Goal: Task Accomplishment & Management: Use online tool/utility

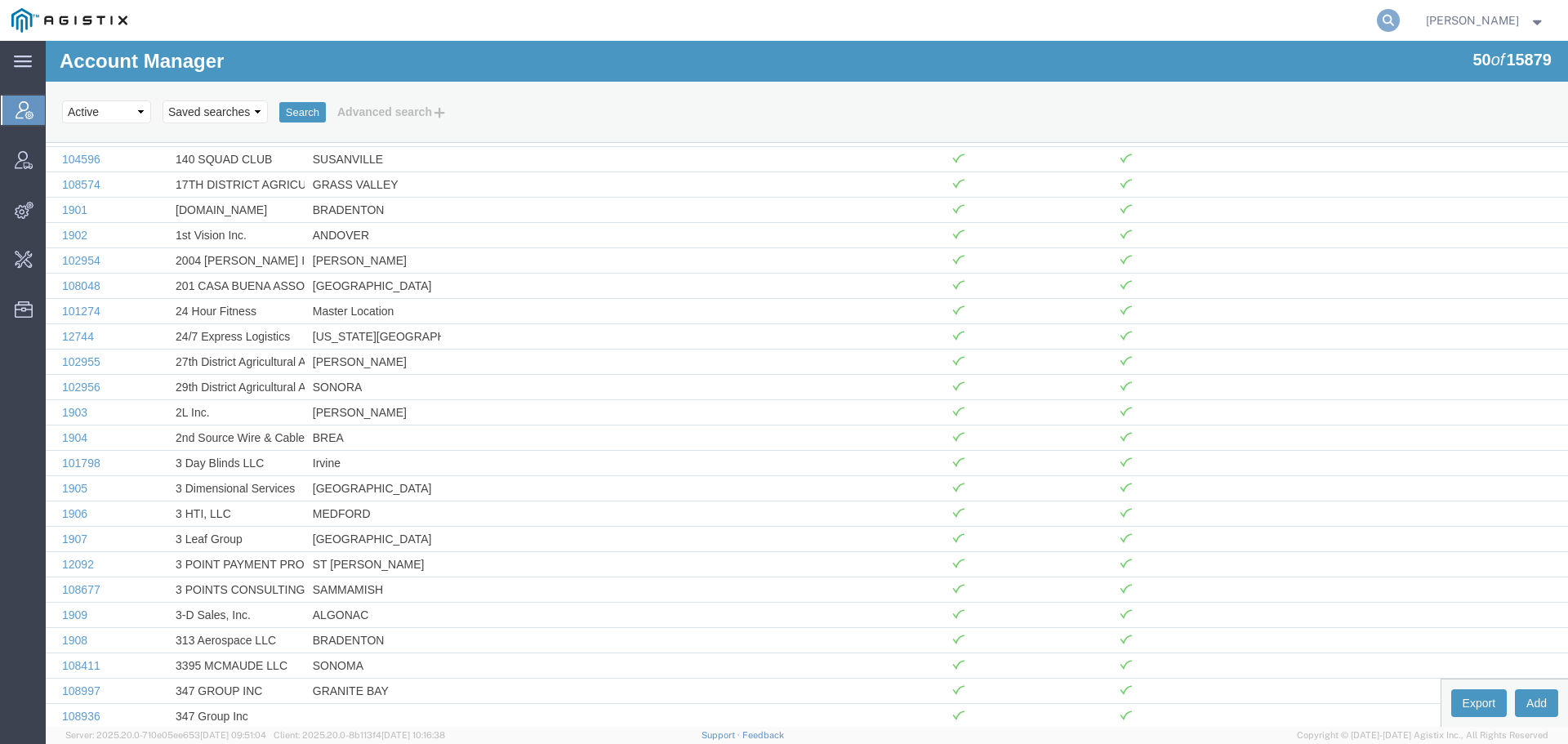
click at [1400, 19] on icon at bounding box center [1389, 20] width 23 height 23
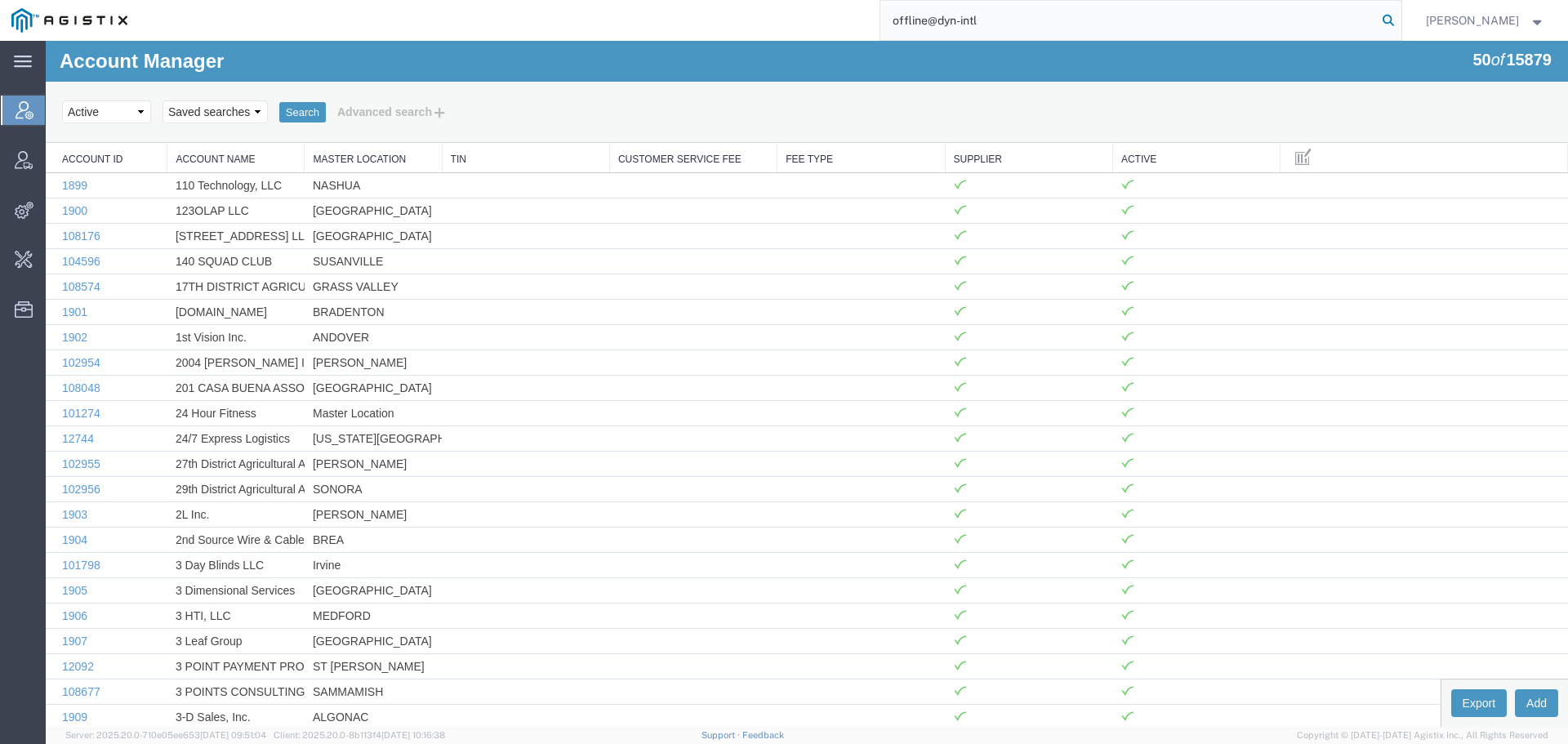
type input "offline@dyn-intl"
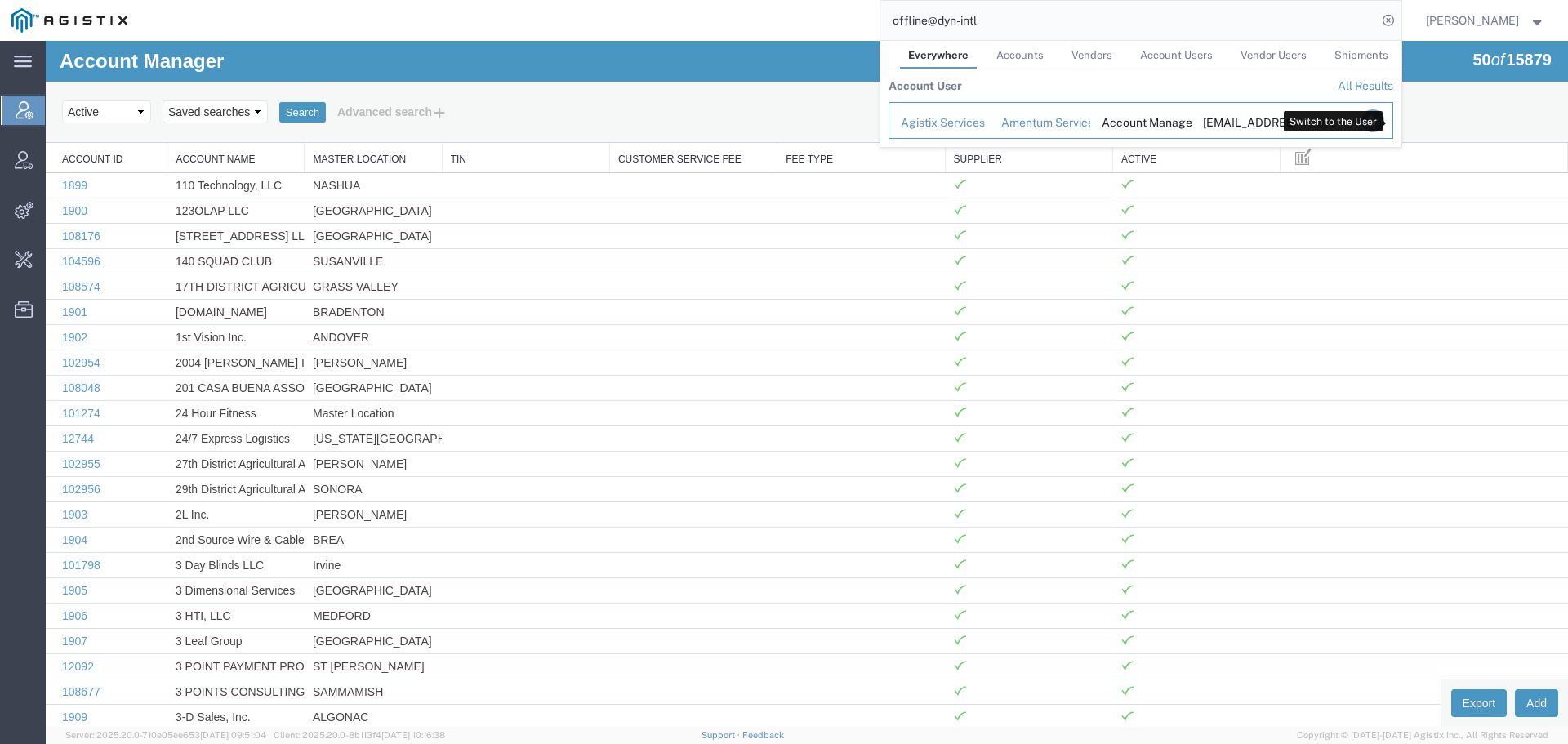
click at [1384, 118] on icon "Search Results" at bounding box center [1372, 120] width 23 height 23
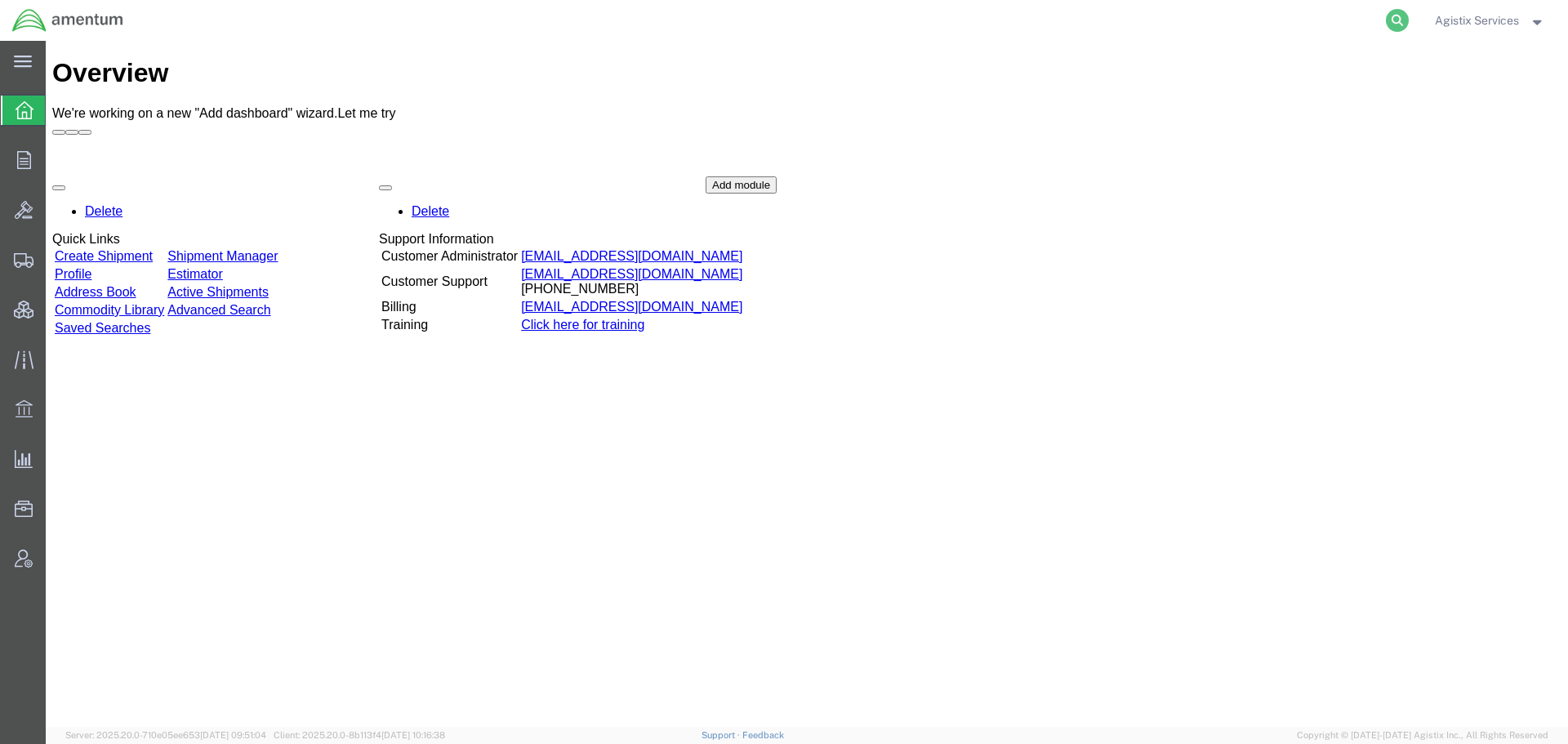
click at [1403, 16] on icon at bounding box center [1397, 20] width 23 height 23
paste input "56736317"
type input "56736317"
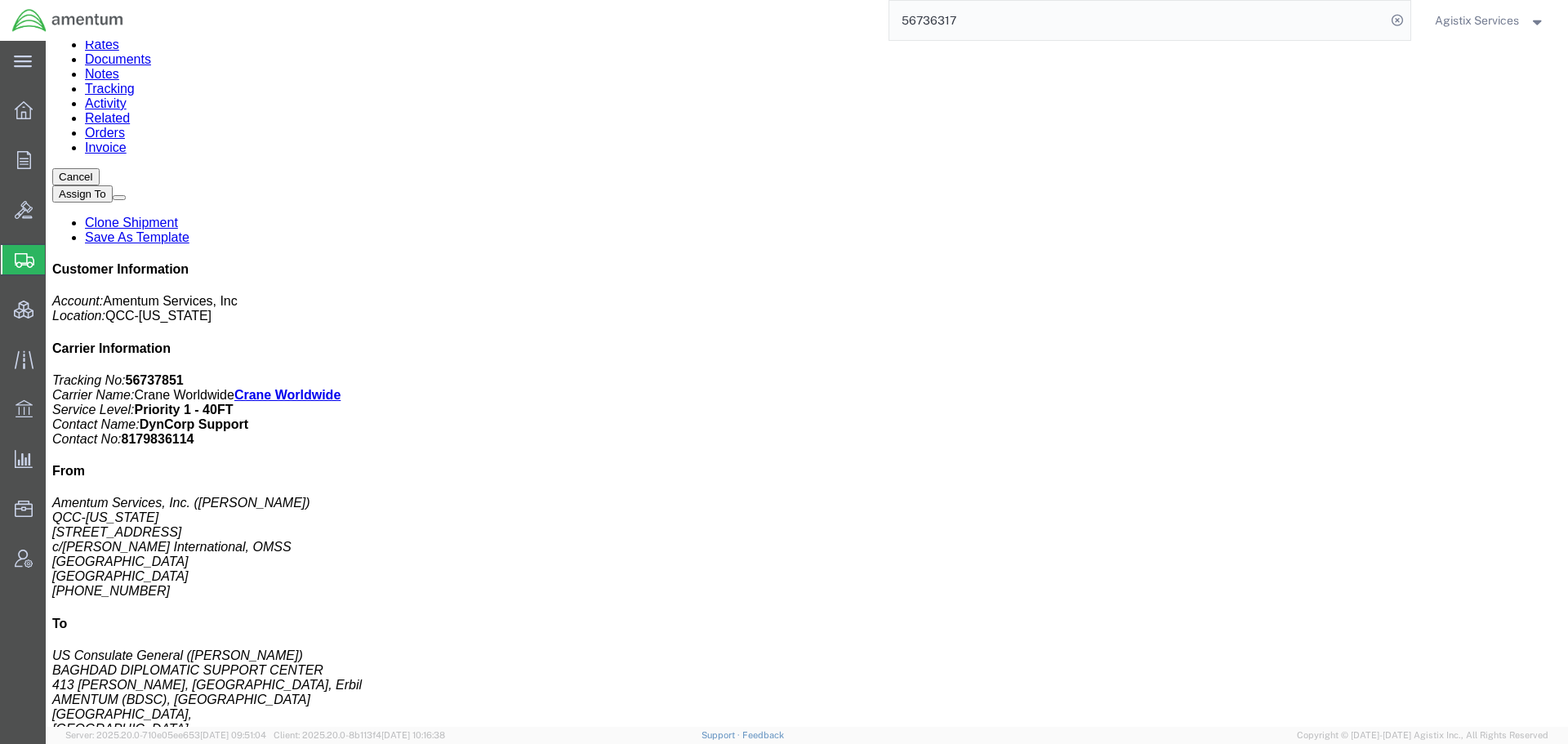
scroll to position [163, 0]
click link "Add Package"
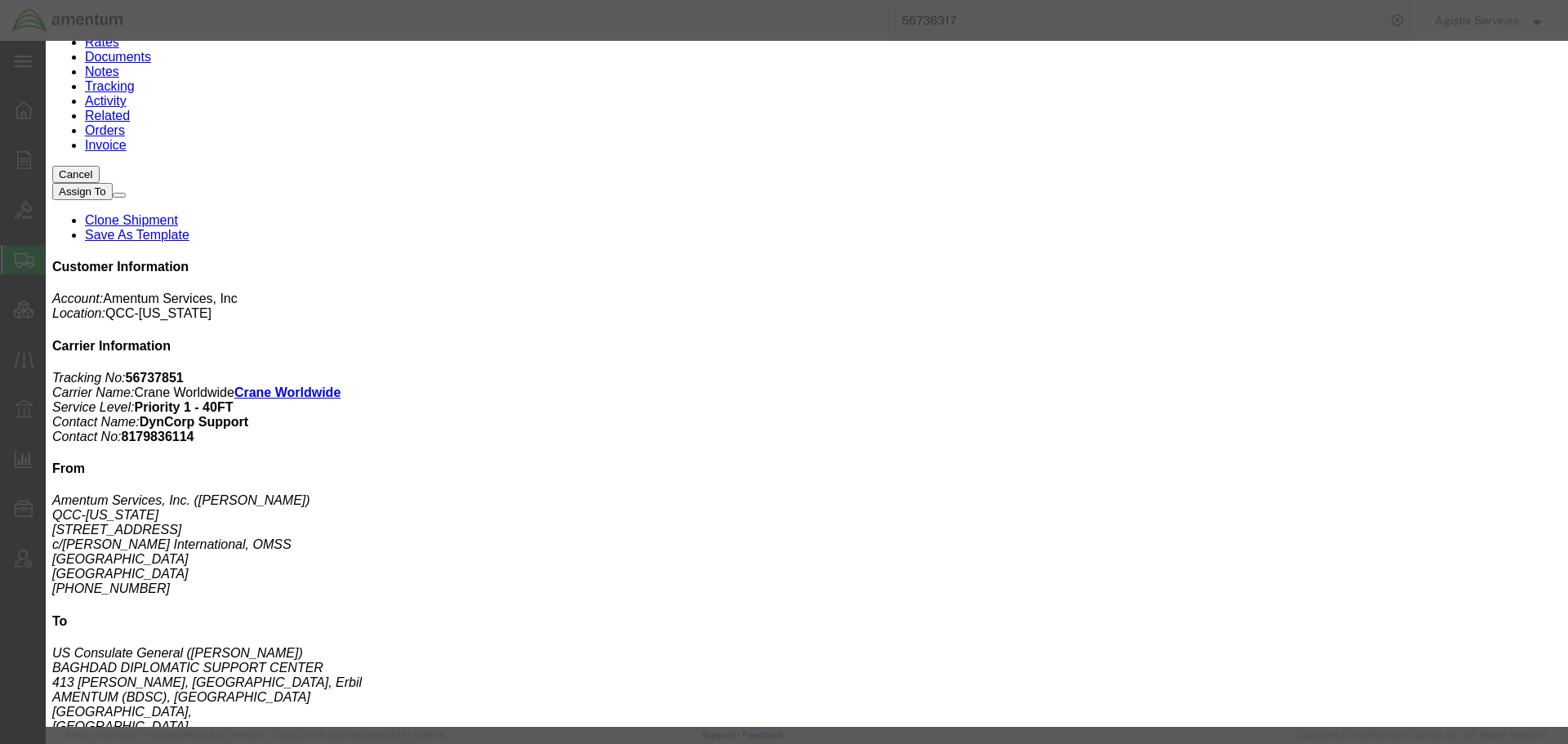
click input "text"
type input "251"
type input "25"
type input "22"
type input "3004"
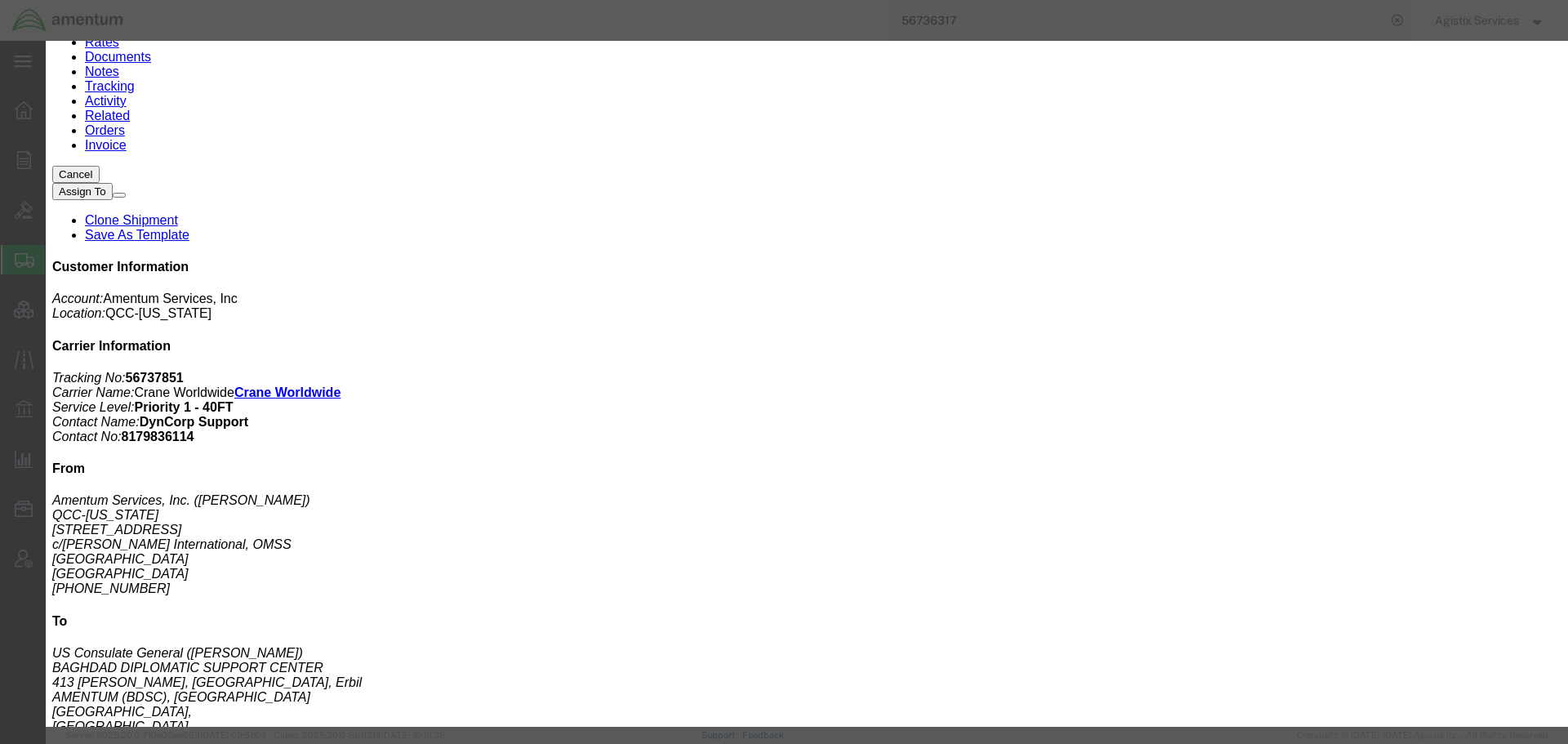
click button "Save"
drag, startPoint x: 1491, startPoint y: 66, endPoint x: 1276, endPoint y: 35, distance: 217.2
click div "Sorry {"error":"not found","message":null,"status":"NOT_FOUND"}"
copy div "Sorry {"error":"not found","message":null,"status":"NOT_FOUND"}"
drag, startPoint x: 1012, startPoint y: 44, endPoint x: 968, endPoint y: 54, distance: 45.1
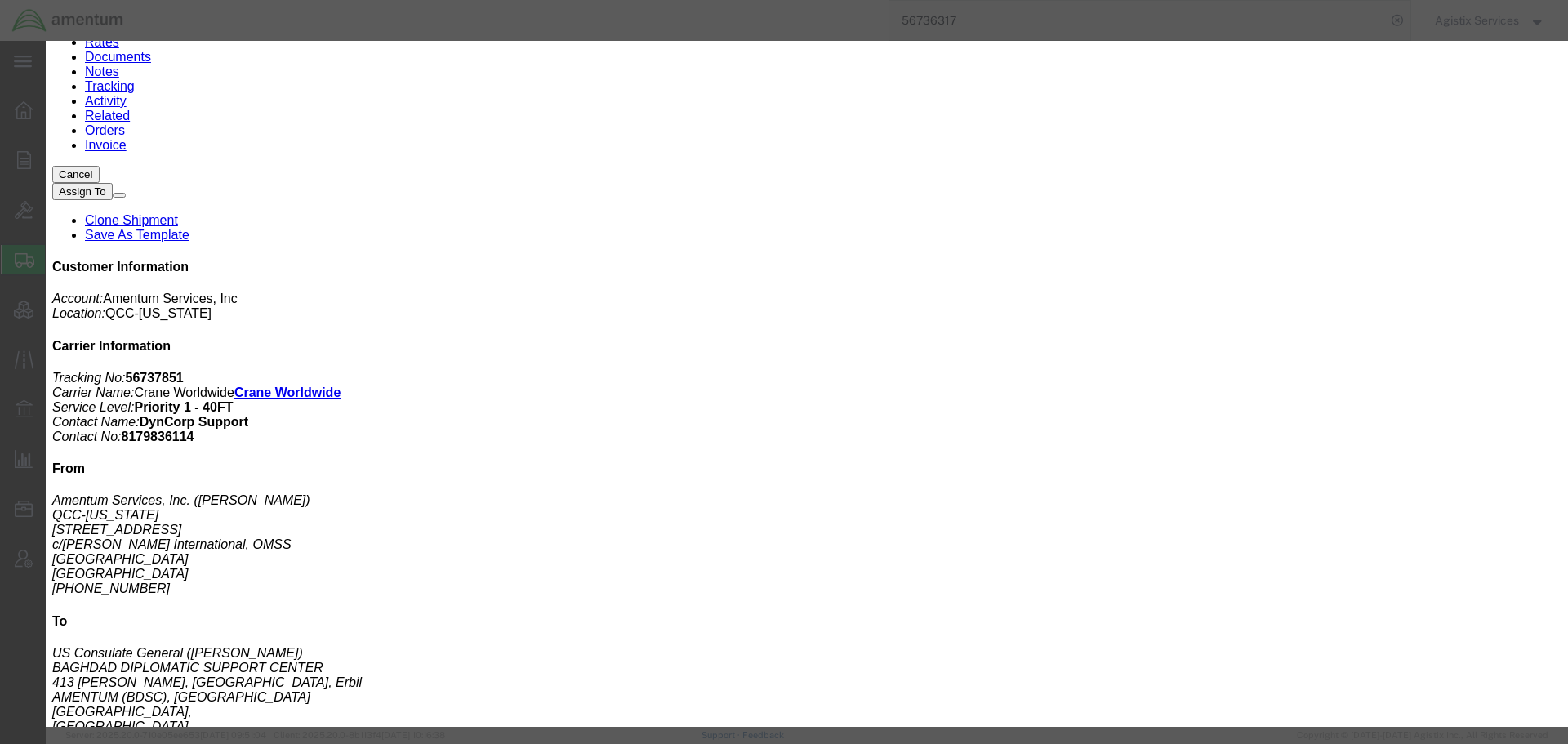
click icon "button"
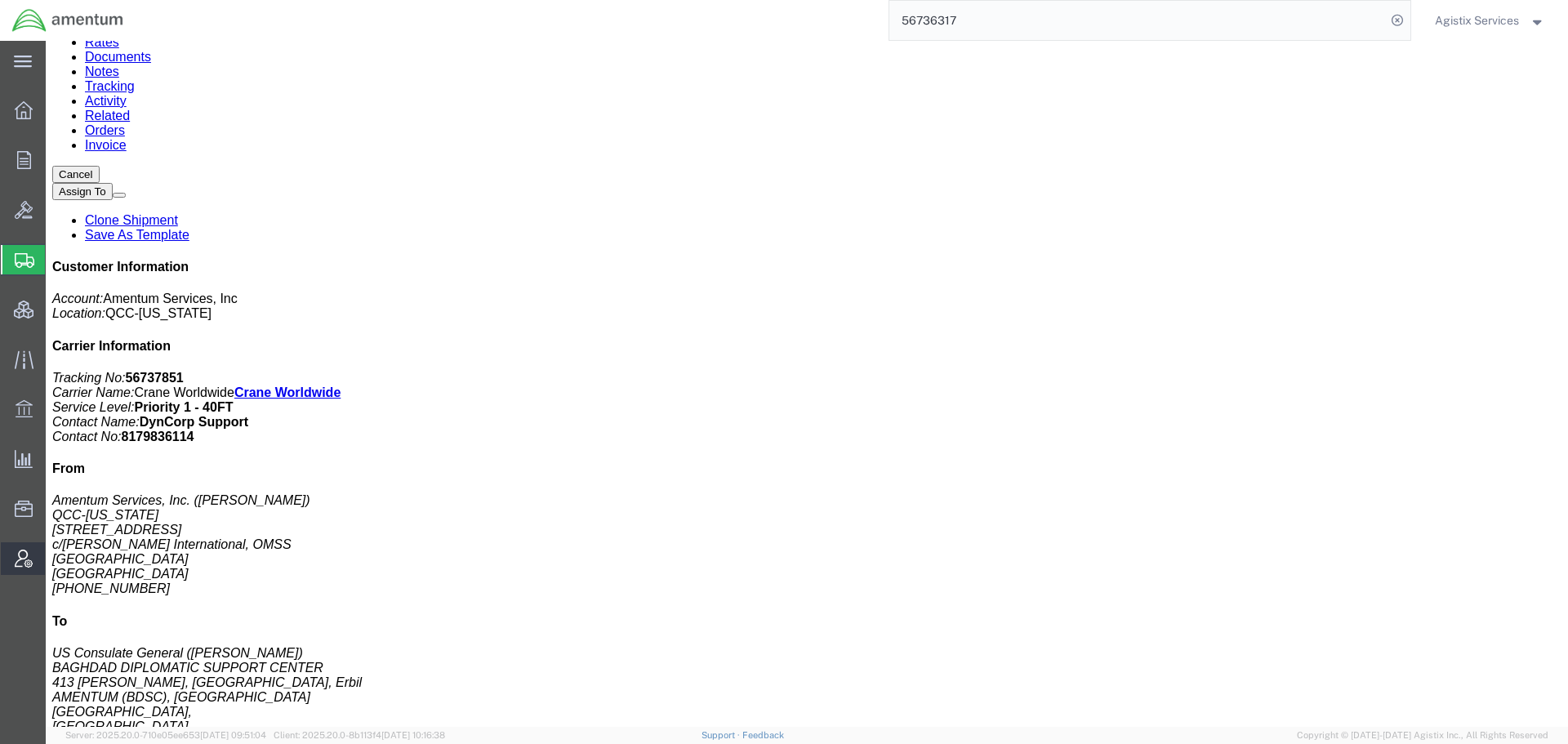
click at [56, 564] on span "Account Admin" at bounding box center [51, 558] width 12 height 33
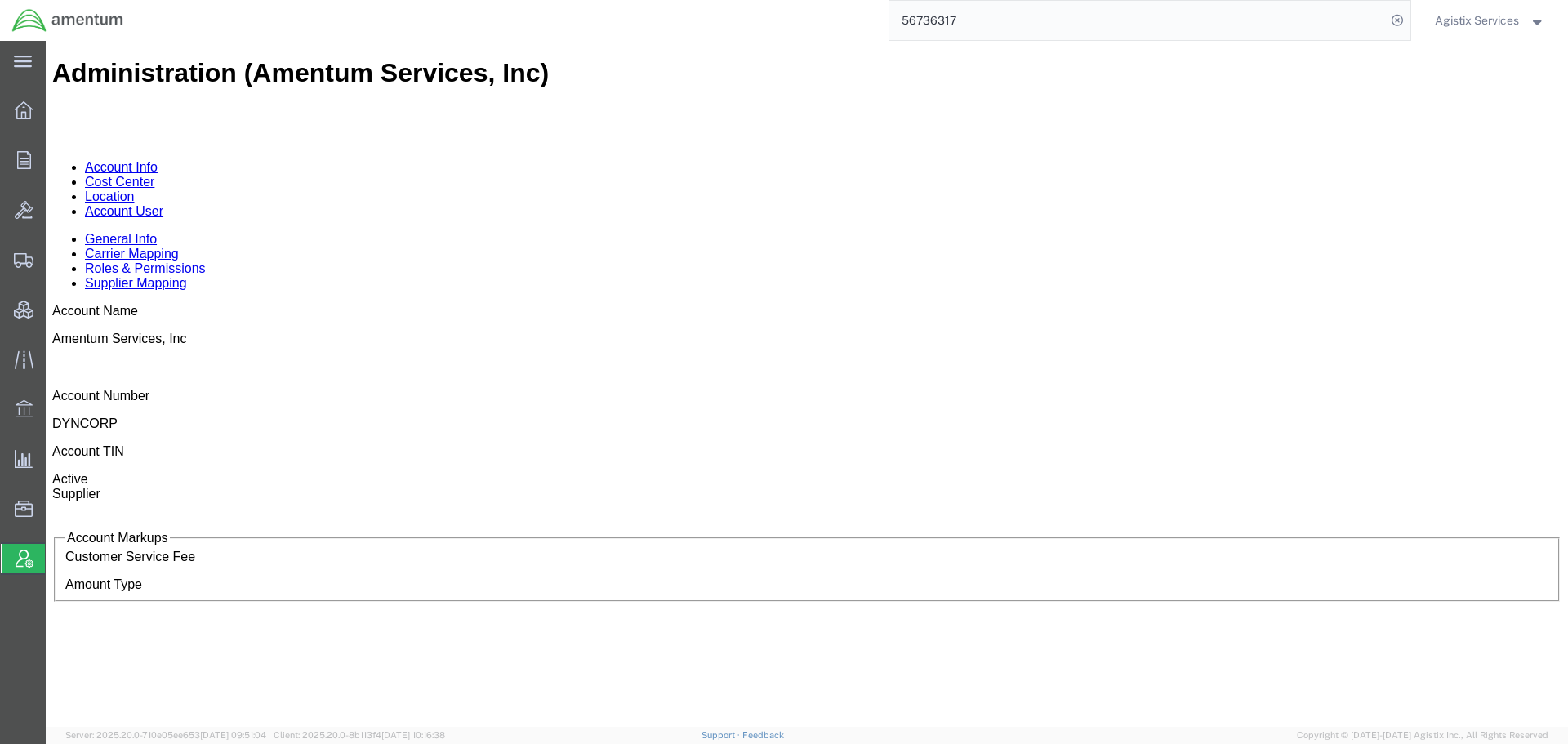
click at [163, 204] on link "Account User" at bounding box center [123, 211] width 78 height 13
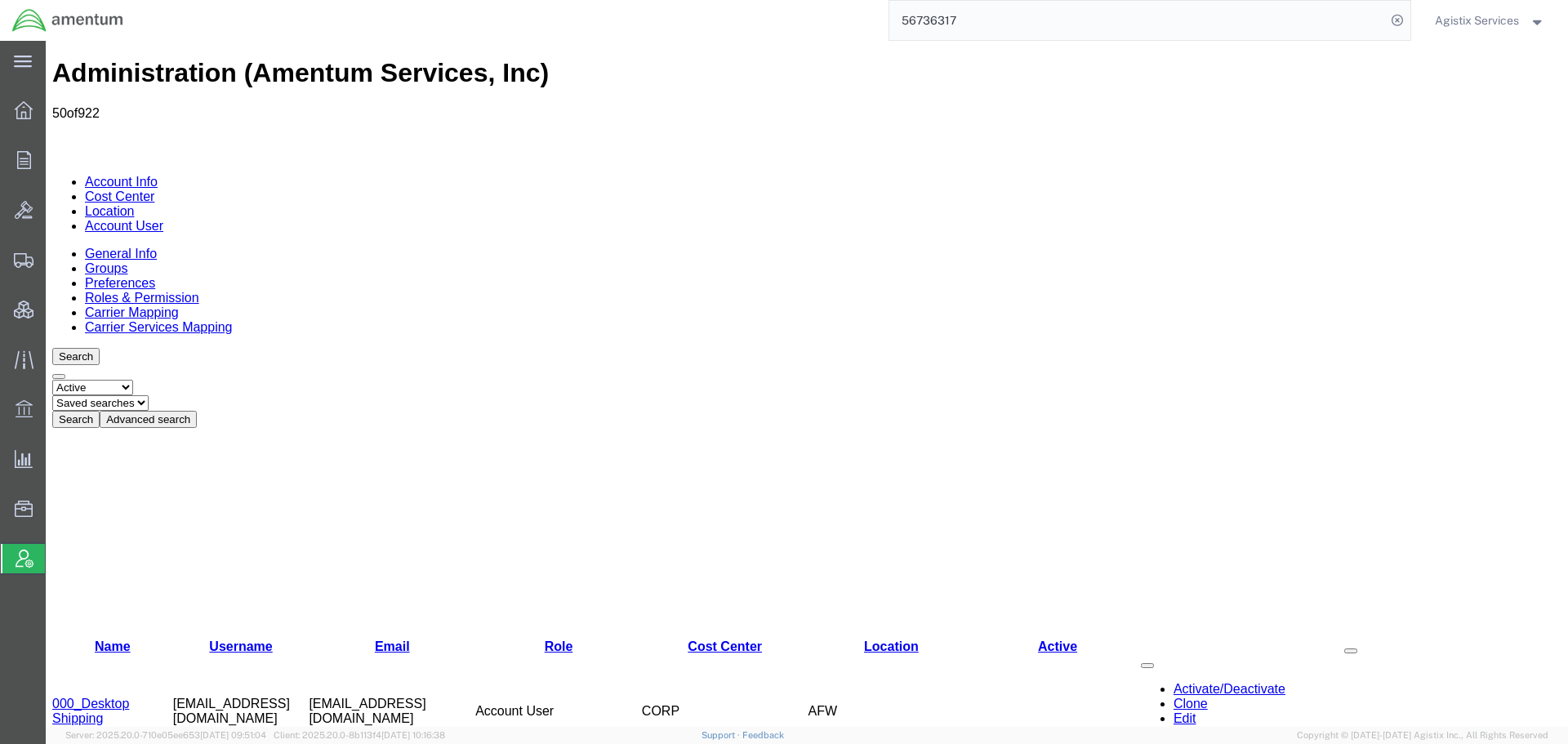
click at [197, 411] on button "Advanced search" at bounding box center [148, 419] width 97 height 17
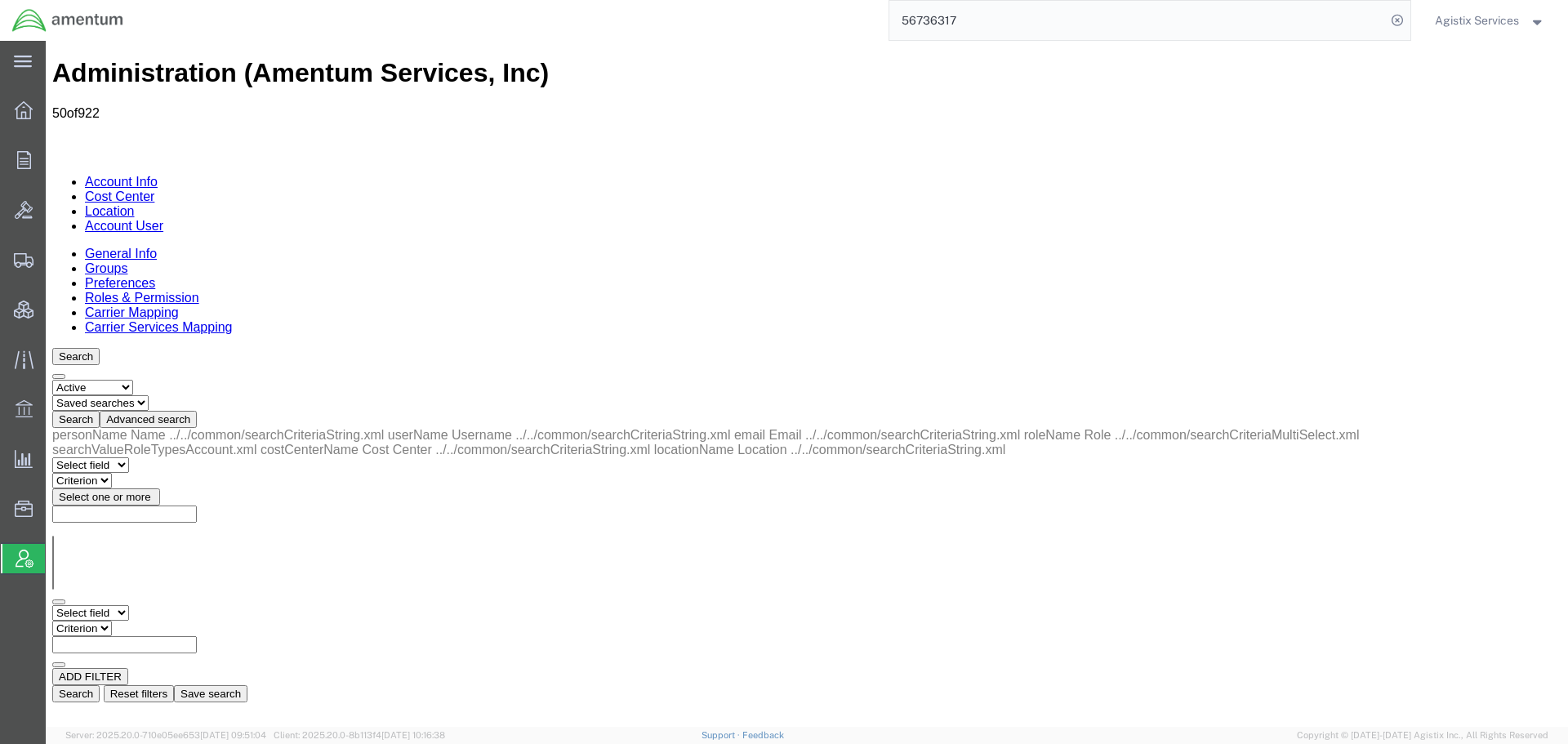
drag, startPoint x: 104, startPoint y: 244, endPoint x: 116, endPoint y: 261, distance: 20.8
click at [104, 605] on select "Select field Cost Center Email Location Name Role Username" at bounding box center [91, 613] width 77 height 15
select select "email"
click at [52, 605] on select "Select field Cost Center Email Location Name Role Username" at bounding box center [91, 613] width 77 height 15
drag, startPoint x: 279, startPoint y: 299, endPoint x: 248, endPoint y: 256, distance: 53.0
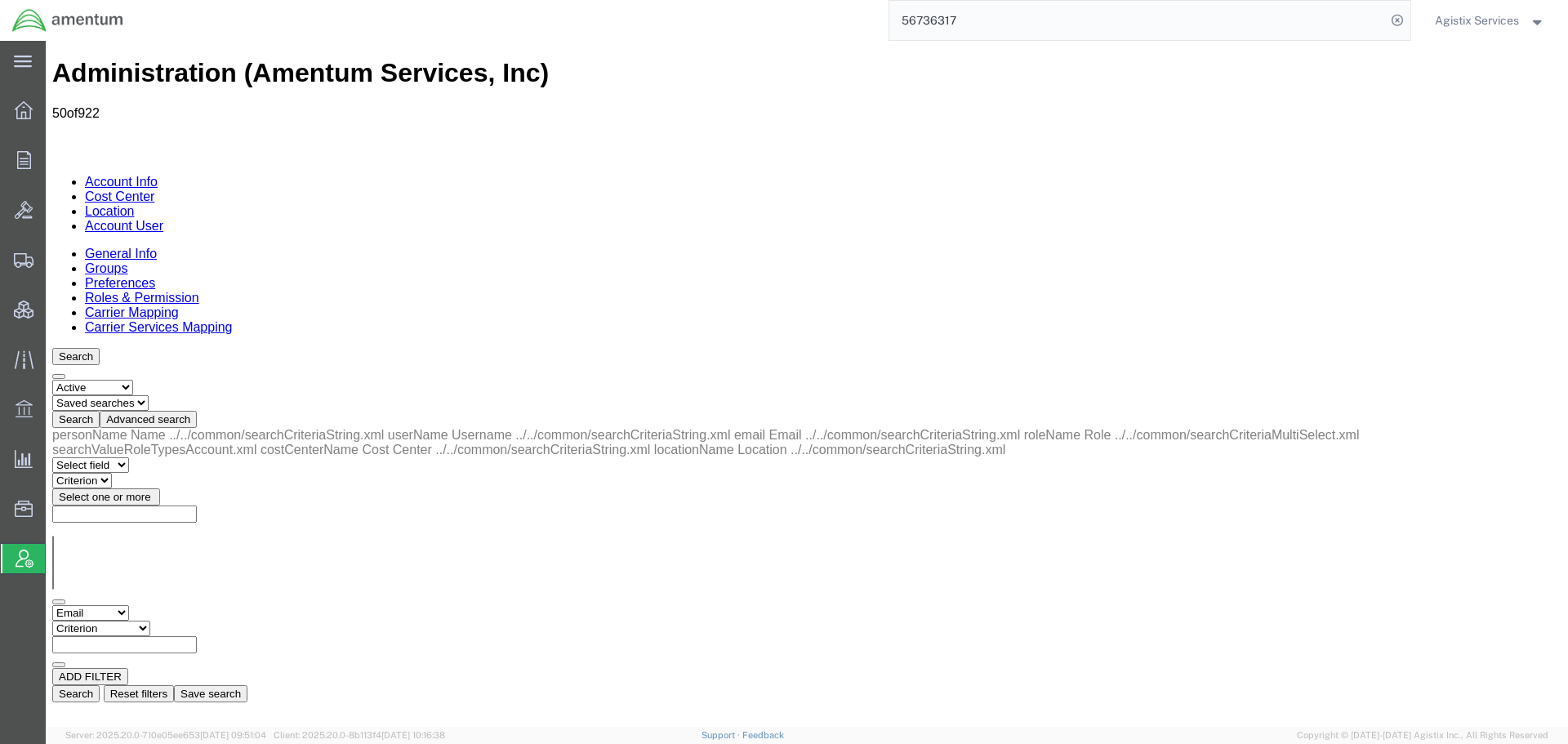
click at [150, 621] on select "Criterion contains does not contain is is blank is not blank starts with" at bounding box center [101, 628] width 98 height 15
select select "contains"
click at [150, 621] on select "Criterion contains does not contain is is blank is not blank starts with" at bounding box center [101, 628] width 98 height 15
click at [197, 636] on input "text" at bounding box center [124, 645] width 145 height 17
paste input "[PERSON_NAME][EMAIL_ADDRESS][PERSON_NAME][DOMAIN_NAME]"
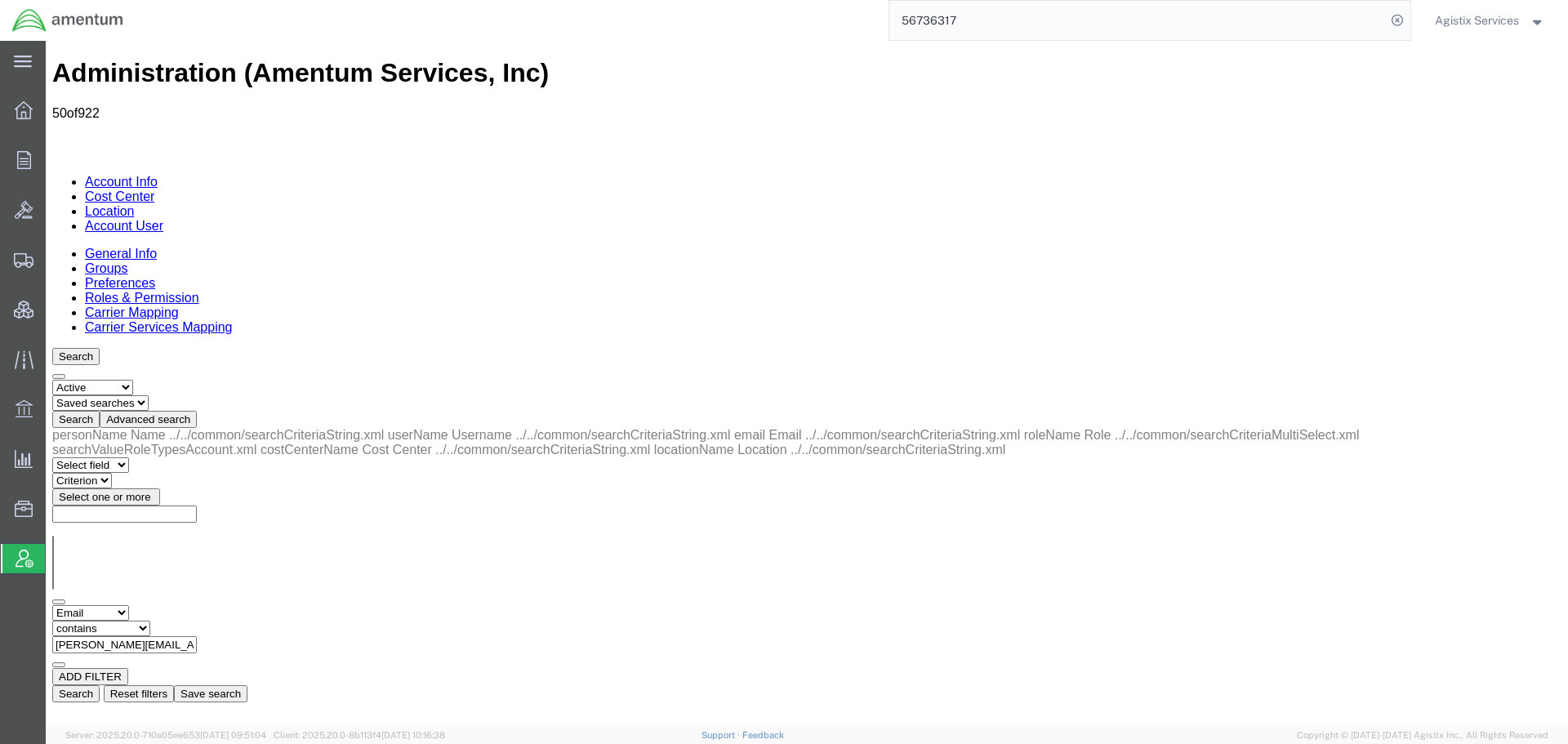
scroll to position [0, 13]
type input "[PERSON_NAME][EMAIL_ADDRESS][PERSON_NAME][DOMAIN_NAME]"
click at [99, 685] on button "Search" at bounding box center [75, 694] width 47 height 17
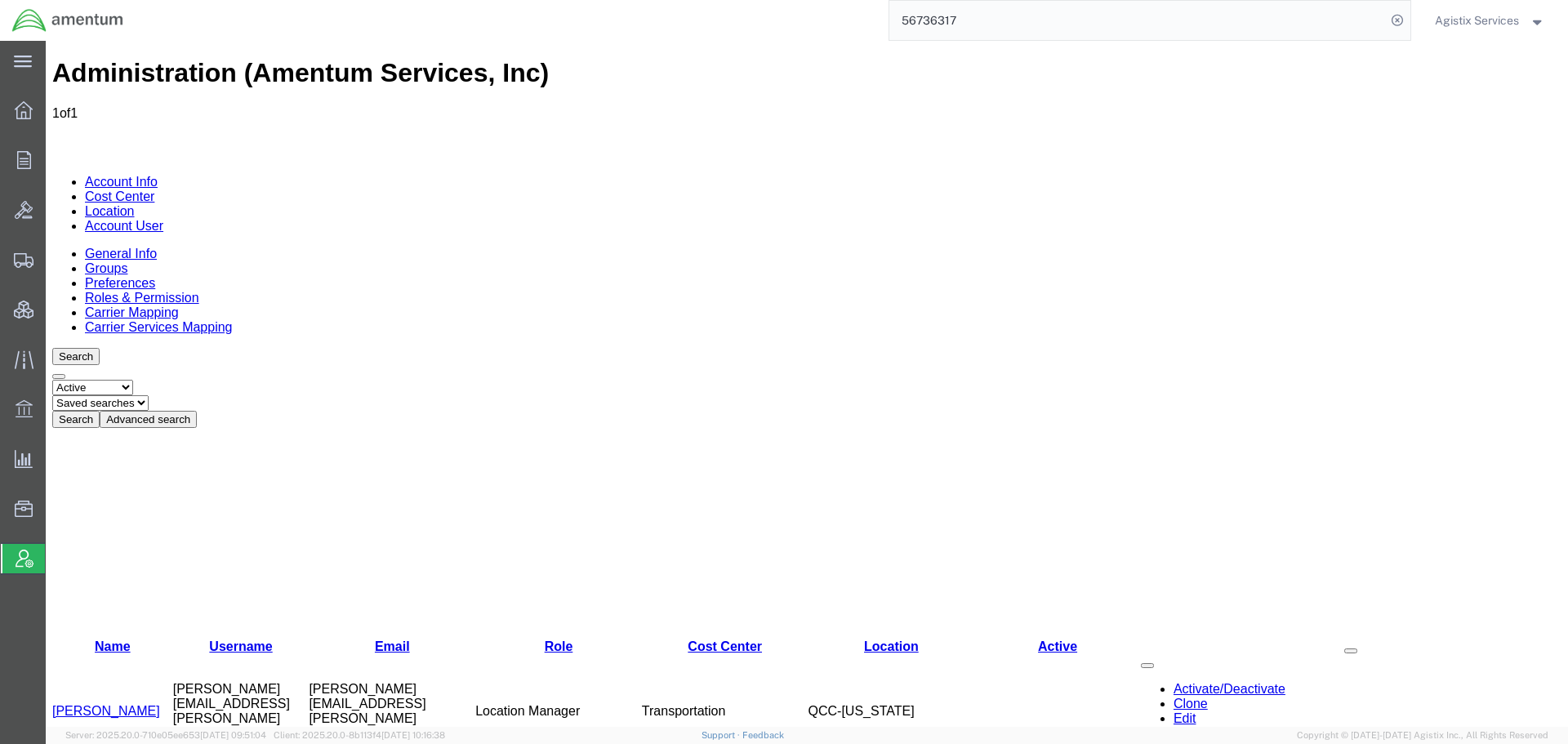
click at [94, 704] on link "[PERSON_NAME]" at bounding box center [106, 710] width 108 height 13
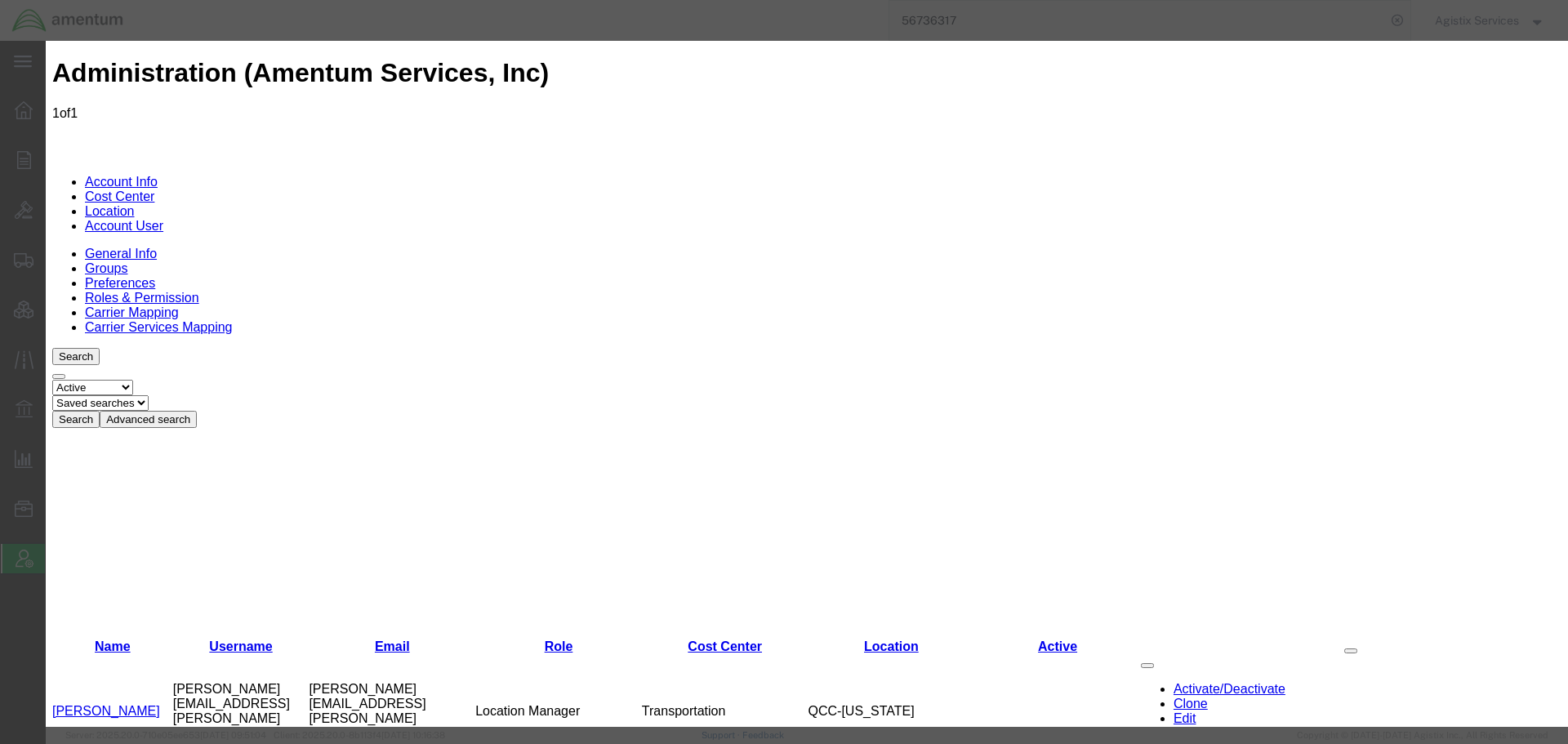
select select "DEPARTMENT"
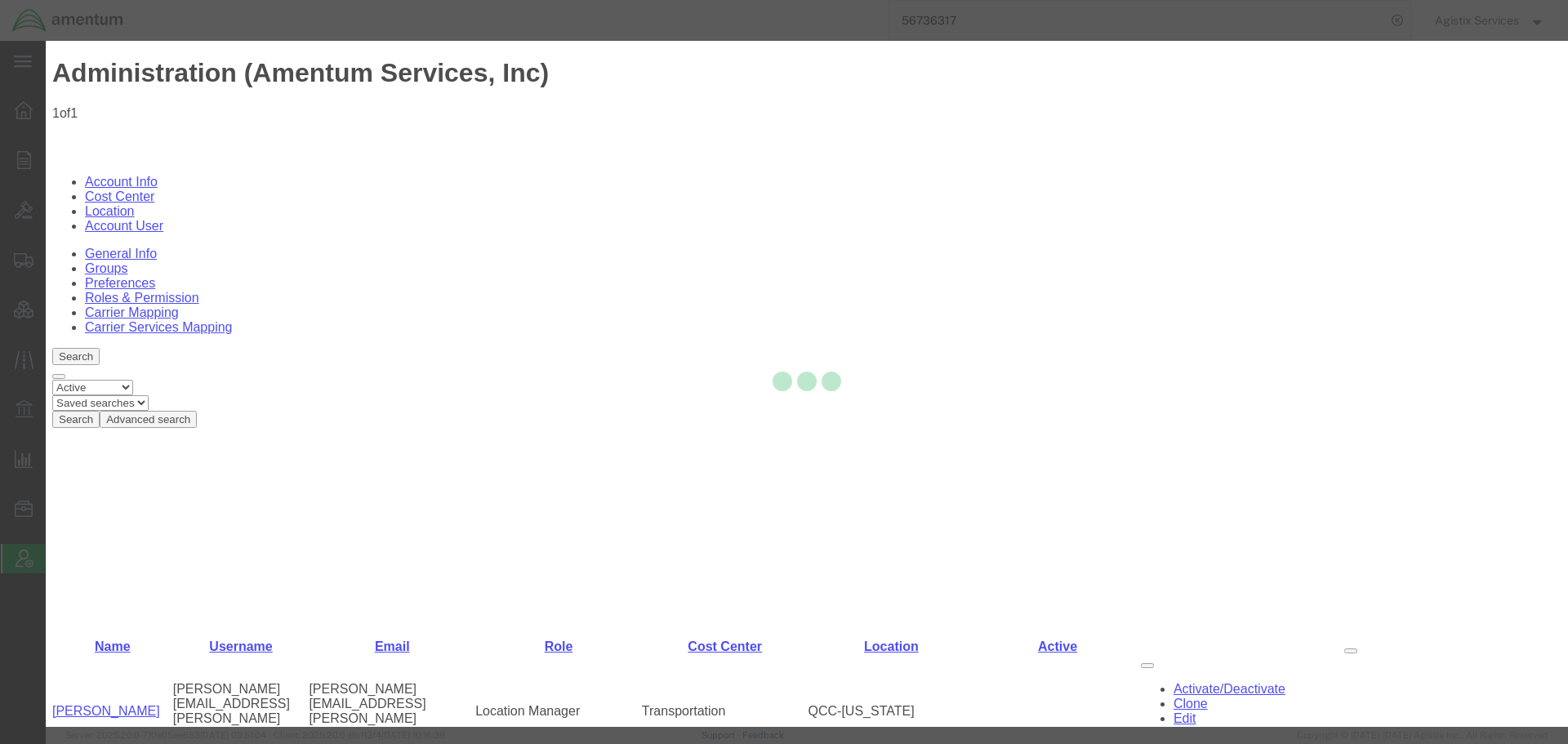
select select
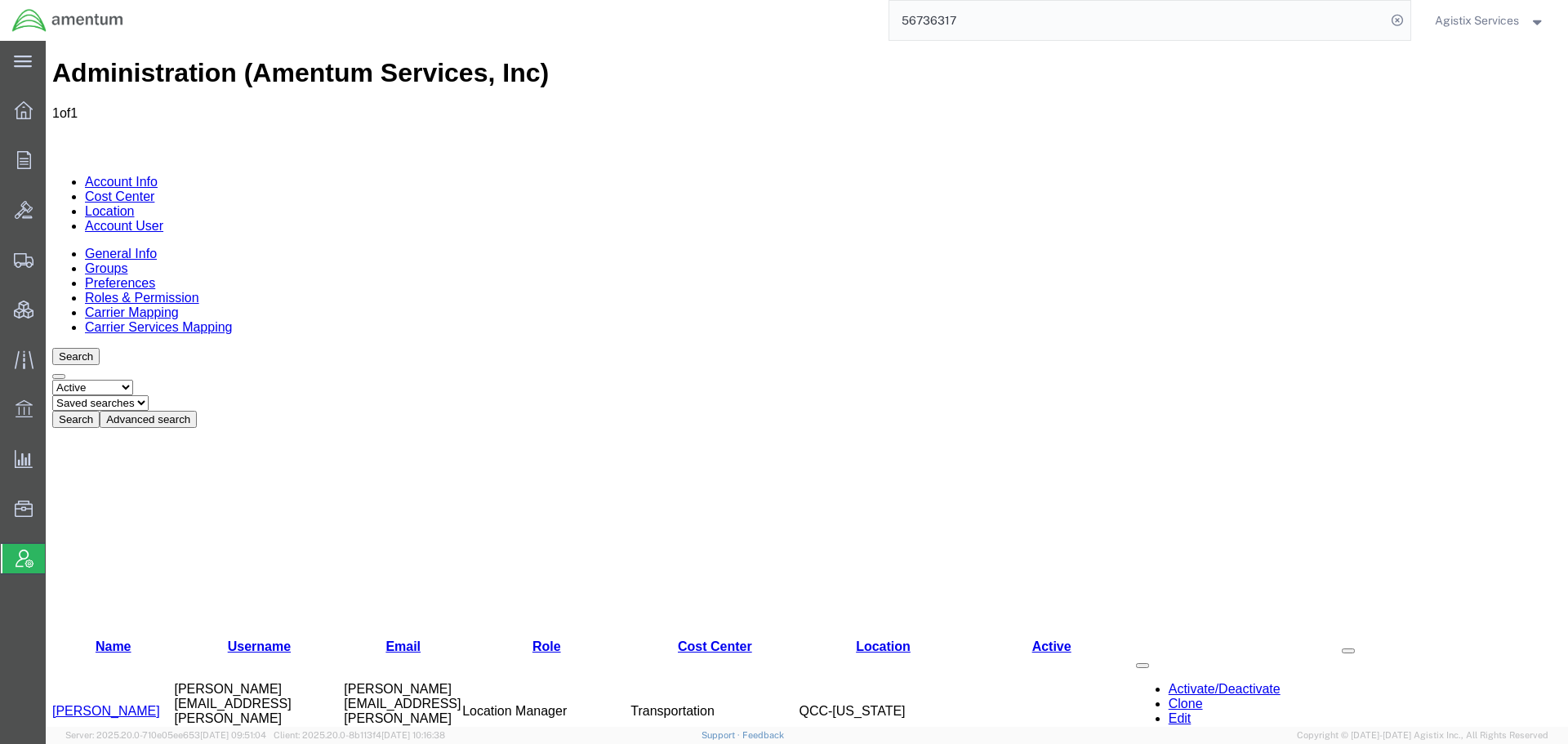
drag, startPoint x: 303, startPoint y: 232, endPoint x: 432, endPoint y: 232, distance: 129.0
click at [432, 428] on div "Name Username Email Role Cost Center Location Active [PERSON_NAME] [PERSON_NAME…" at bounding box center [806, 598] width 1509 height 340
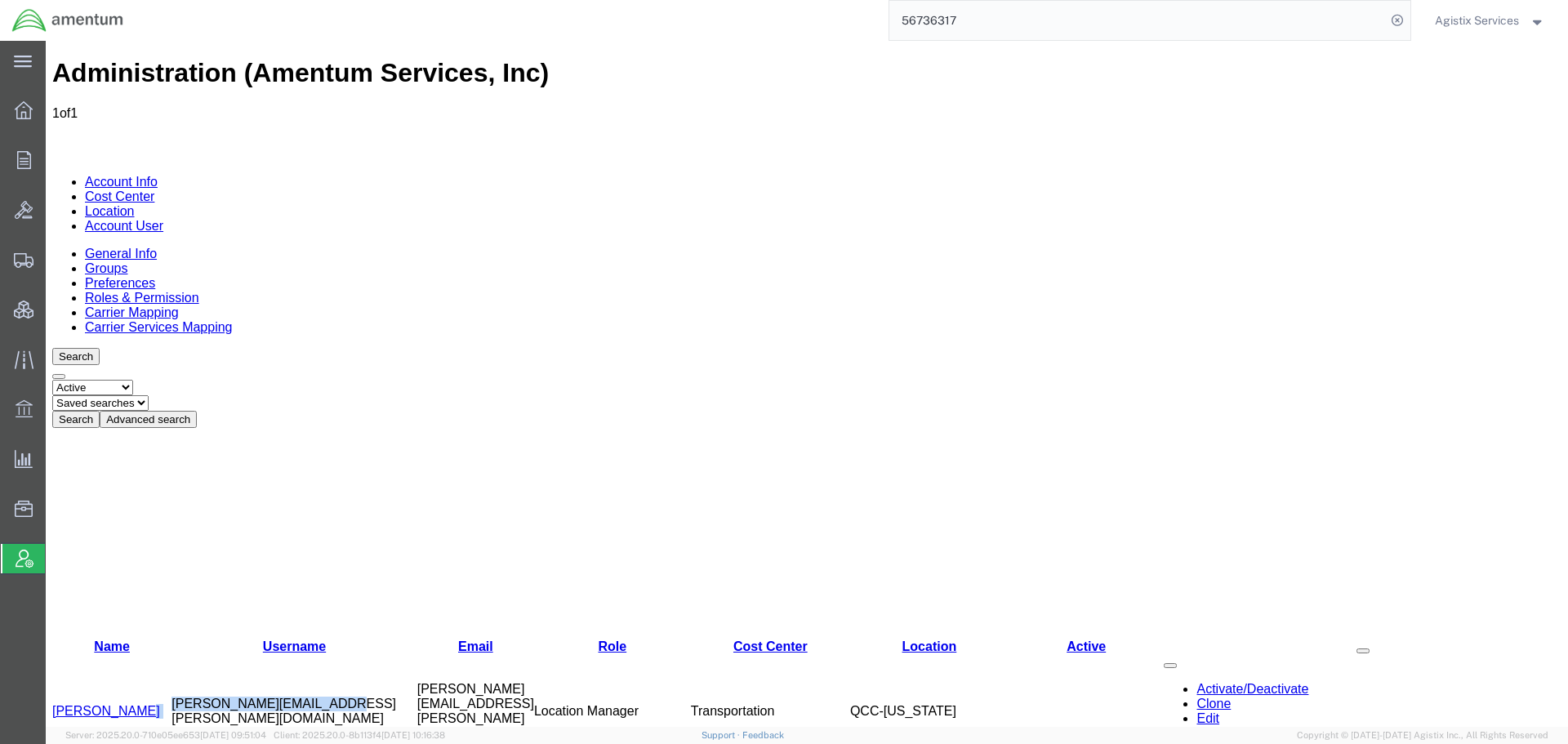
drag, startPoint x: 338, startPoint y: 260, endPoint x: 164, endPoint y: 253, distance: 174.1
click at [164, 653] on tr "[PERSON_NAME] [PERSON_NAME][EMAIL_ADDRESS][PERSON_NAME][DOMAIN_NAME] [PERSON_NA…" at bounding box center [806, 710] width 1509 height 115
copy tr "[PERSON_NAME][EMAIL_ADDRESS][PERSON_NAME][DOMAIN_NAME]"
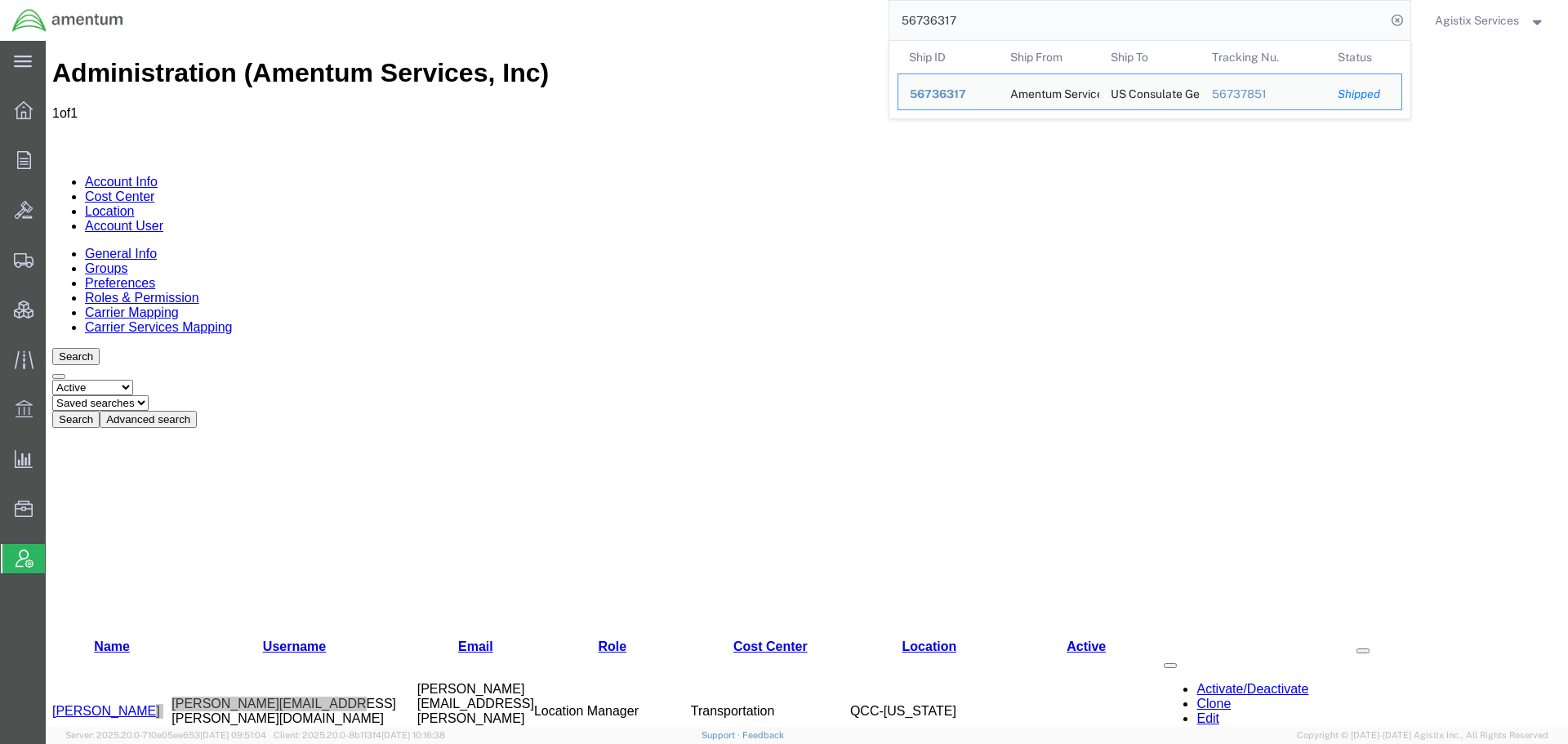
drag, startPoint x: 1008, startPoint y: 13, endPoint x: 985, endPoint y: 13, distance: 23.0
click at [986, 13] on input "56736317" at bounding box center [1137, 20] width 497 height 40
click at [933, 98] on span "56736317" at bounding box center [937, 94] width 56 height 13
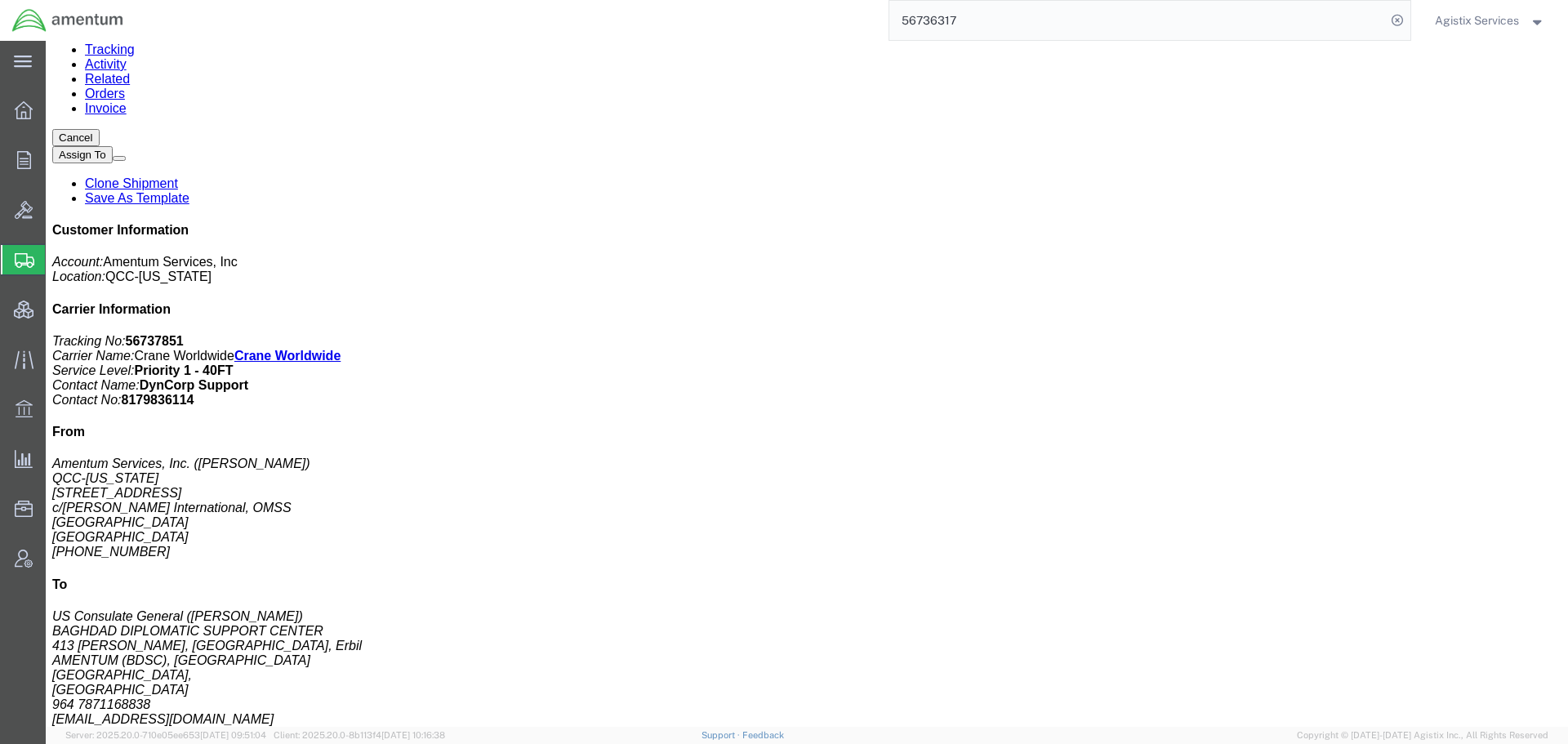
scroll to position [82, 0]
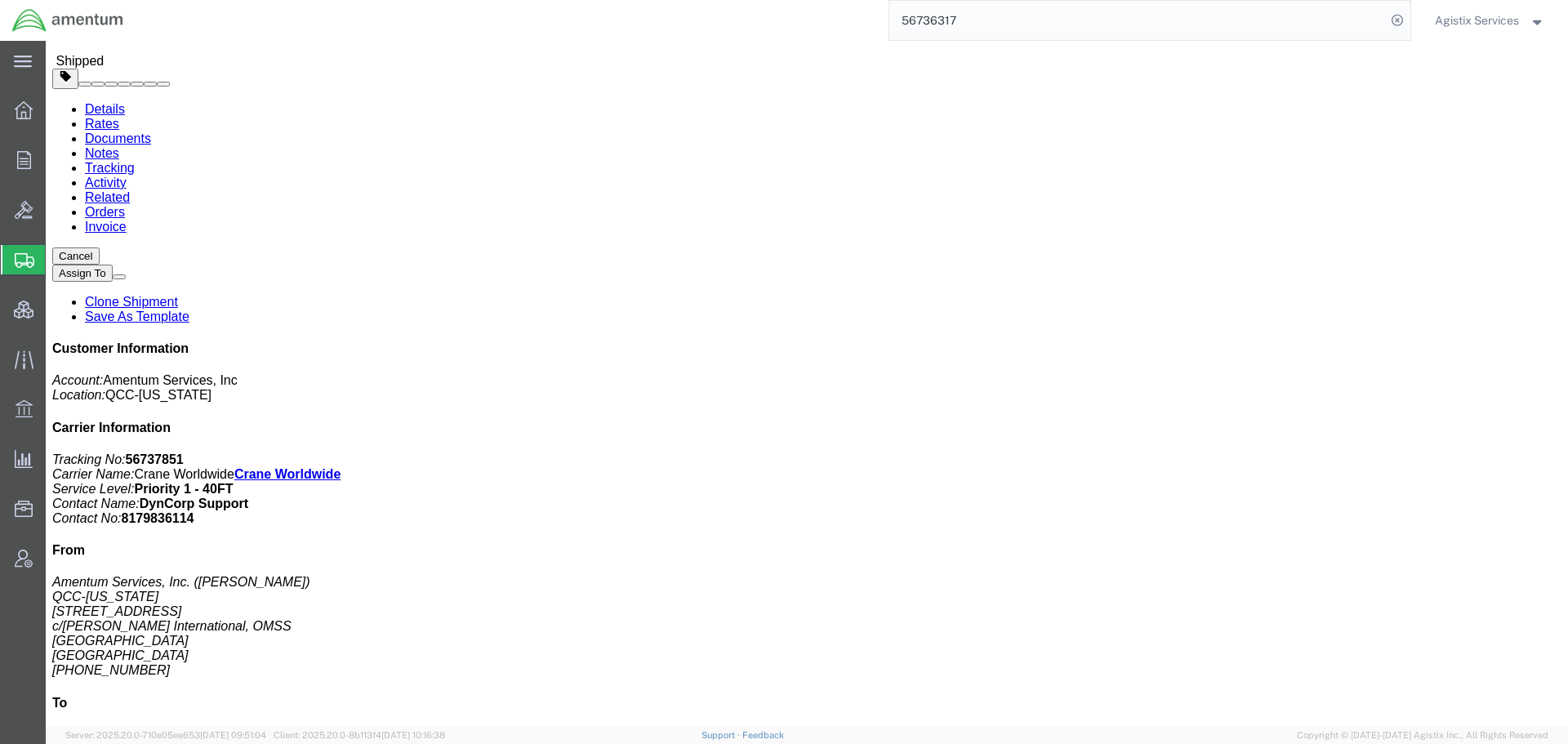
click link "Add Package"
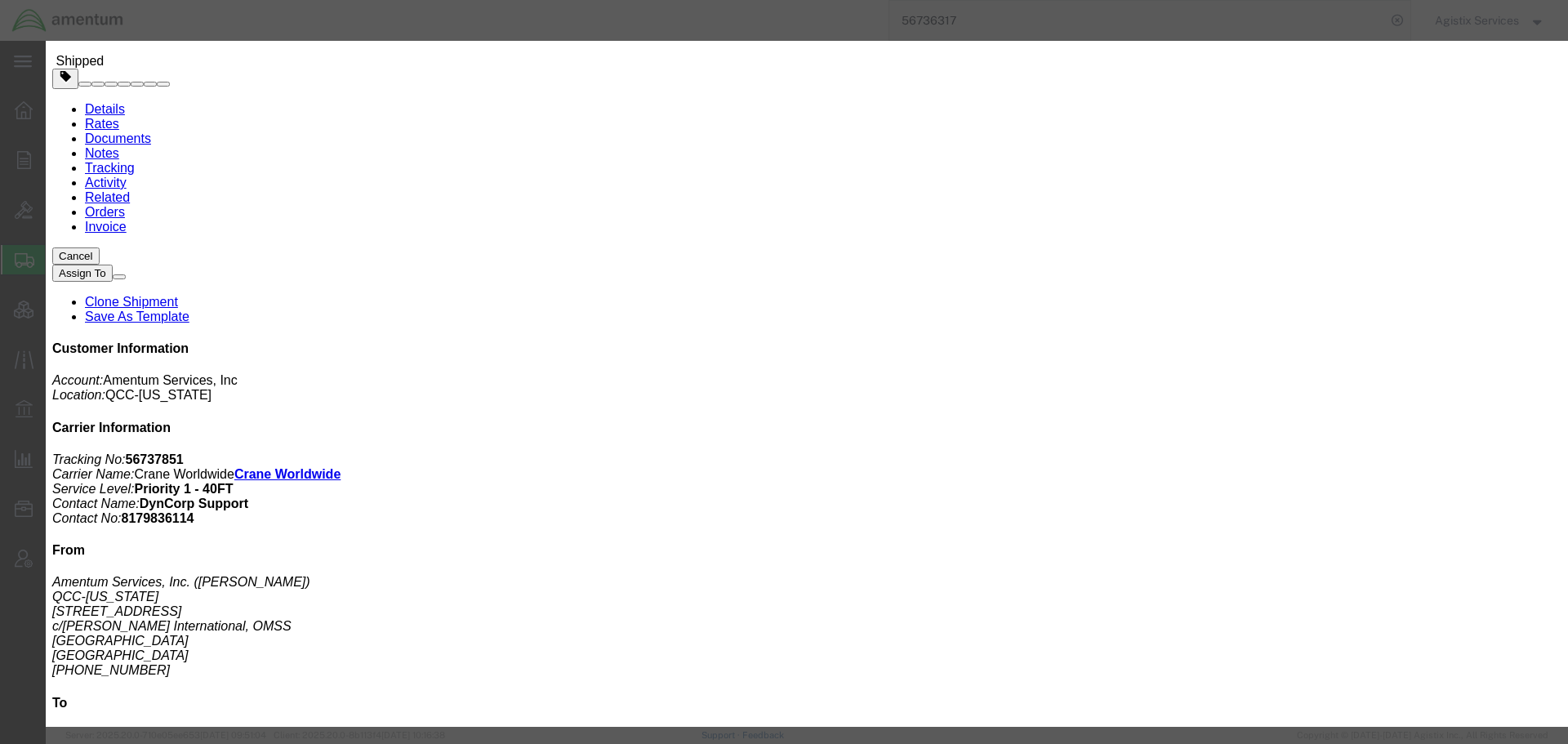
click input "text"
type input "251"
type input "25"
click button "Save"
click input "text"
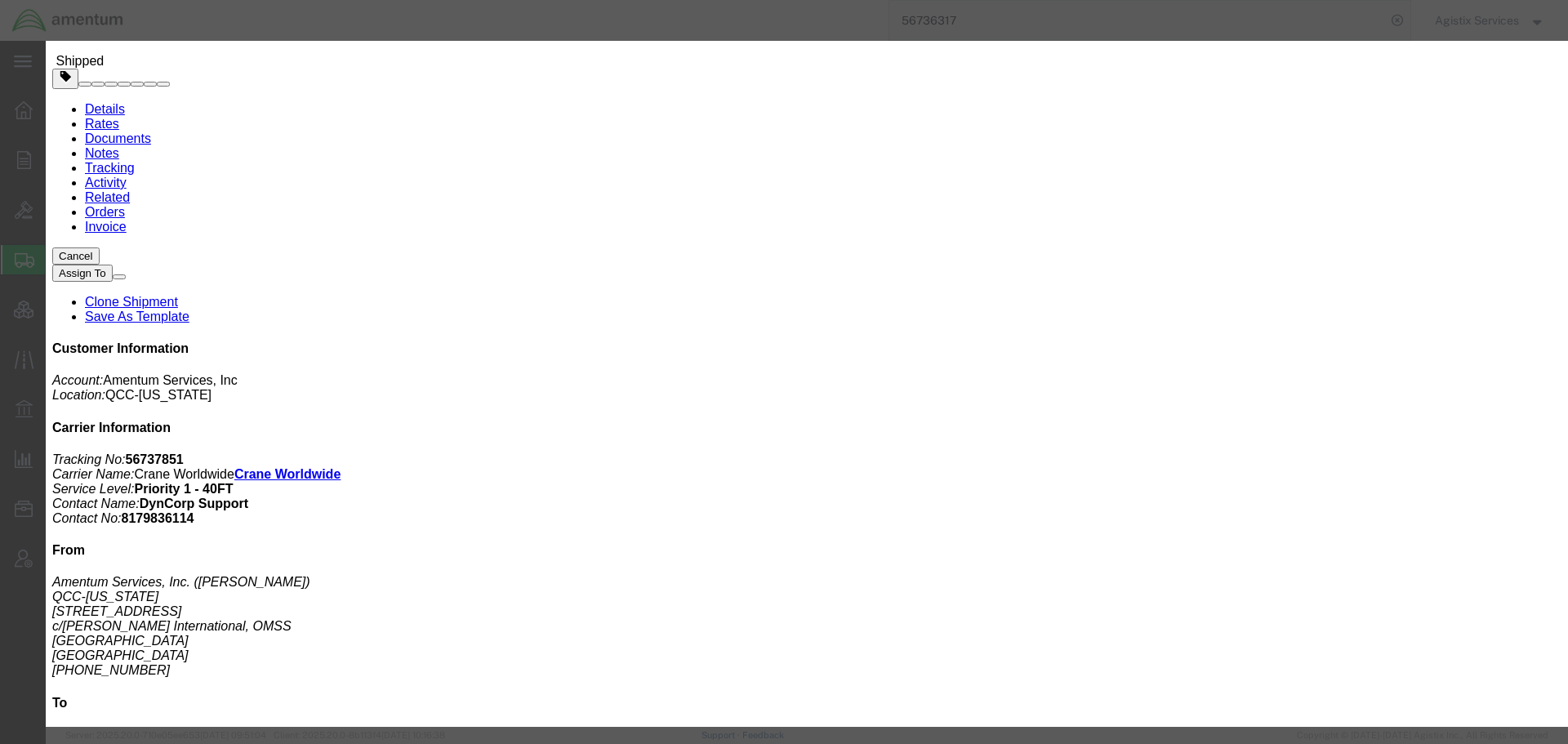
click input "text"
type input "22"
click div "Type BCK Boxes Bale(s) Basket(s) Bolt(s) Bottle(s) Buckets Bulk Bundle(s) Can(s…"
click input "text"
type input "3004"
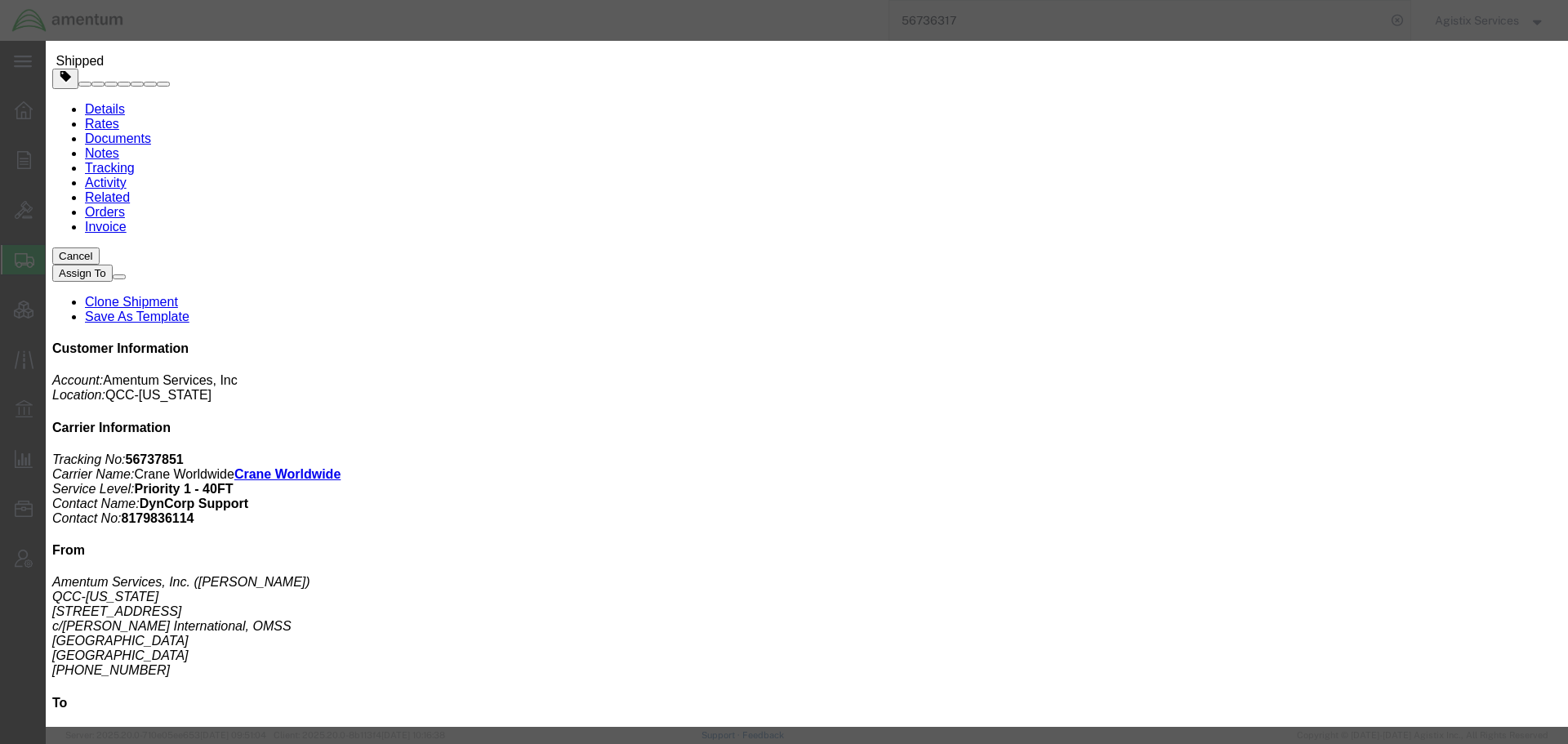
click button "Save"
drag, startPoint x: 1500, startPoint y: 70, endPoint x: 1273, endPoint y: 45, distance: 228.4
click div "Sorry {"error":"not found","message":null,"status":"NOT_FOUND"}"
copy div "Sorry {"error":"not found","message":null,"status":"NOT_FOUND"}"
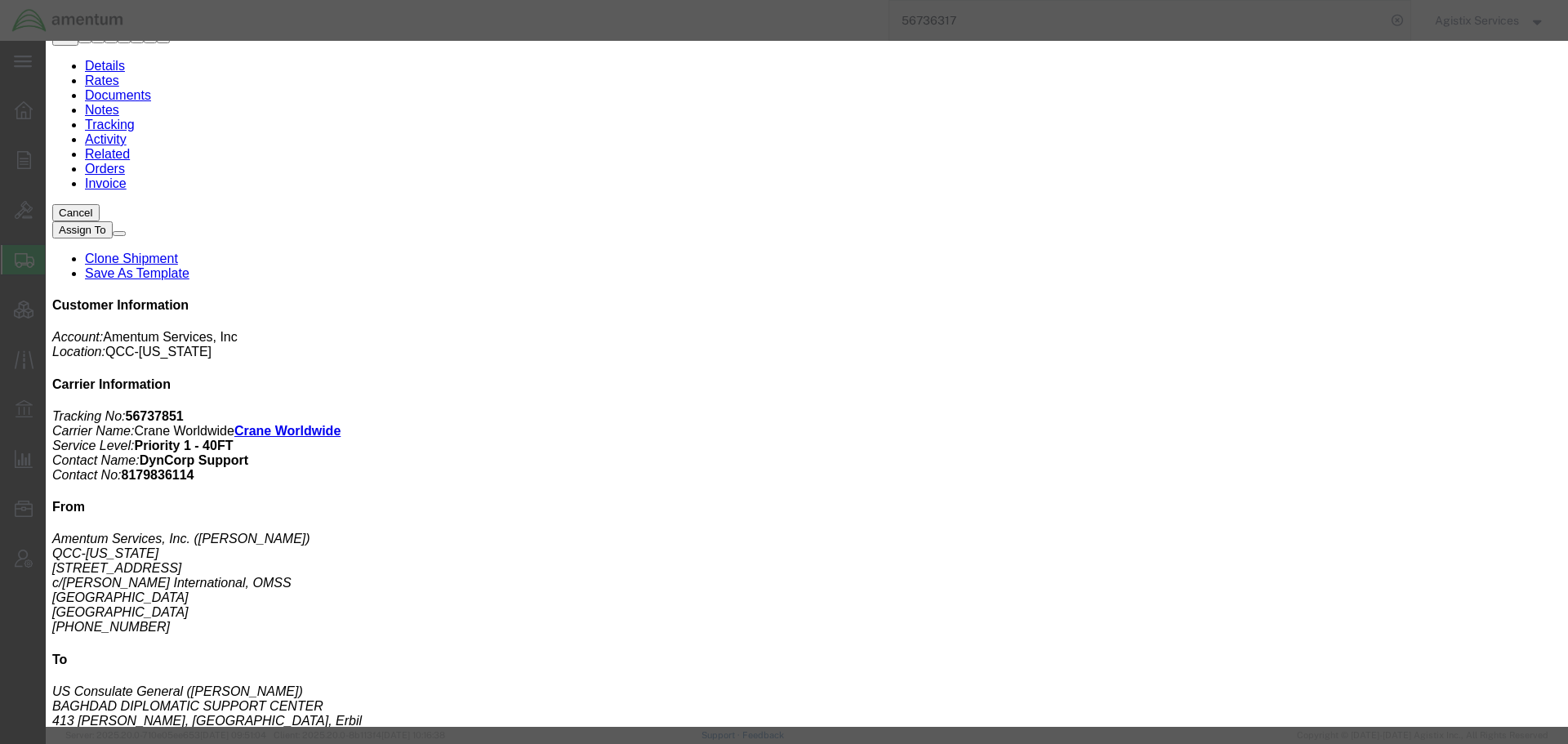
scroll to position [0, 0]
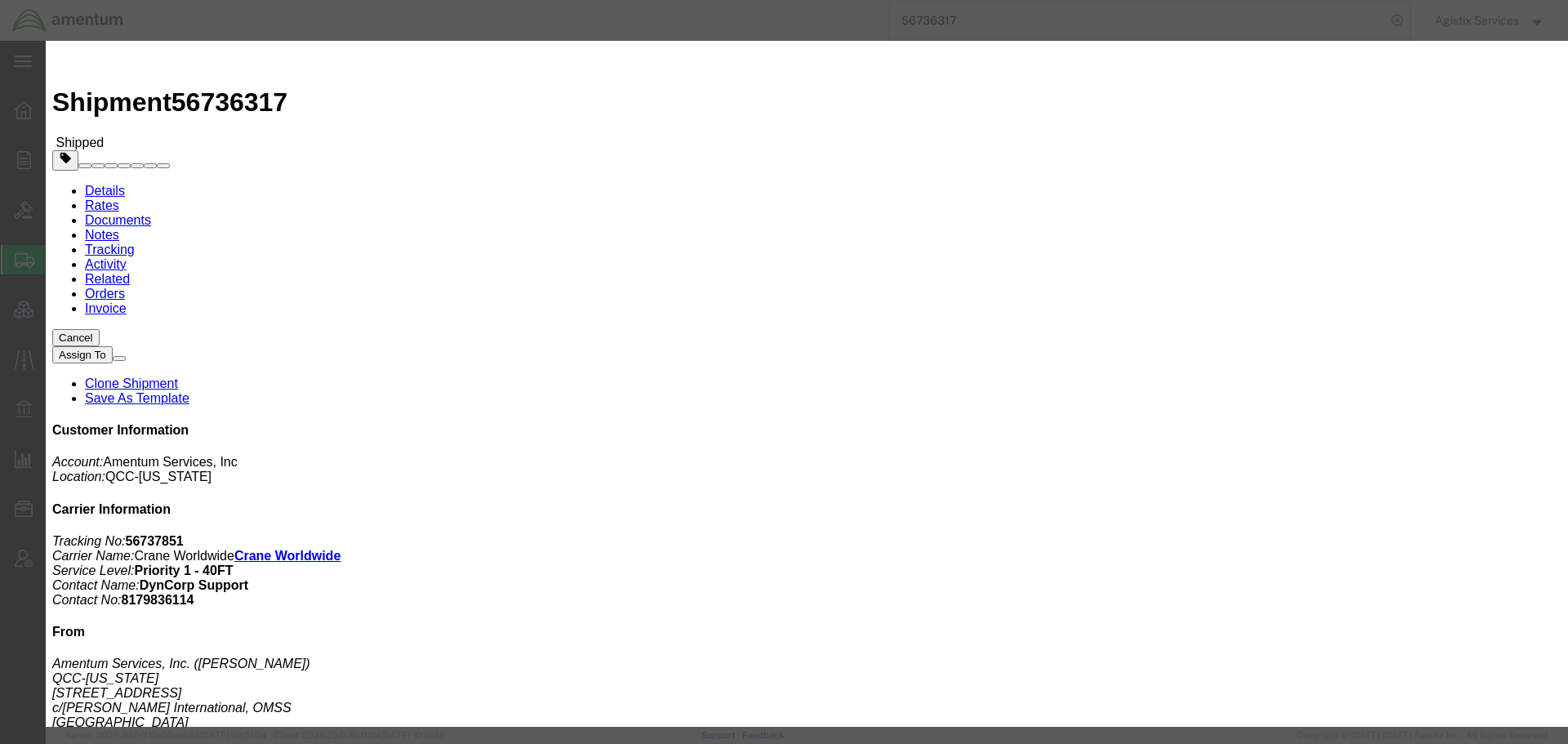
click button "Save"
